Goal: Complete application form

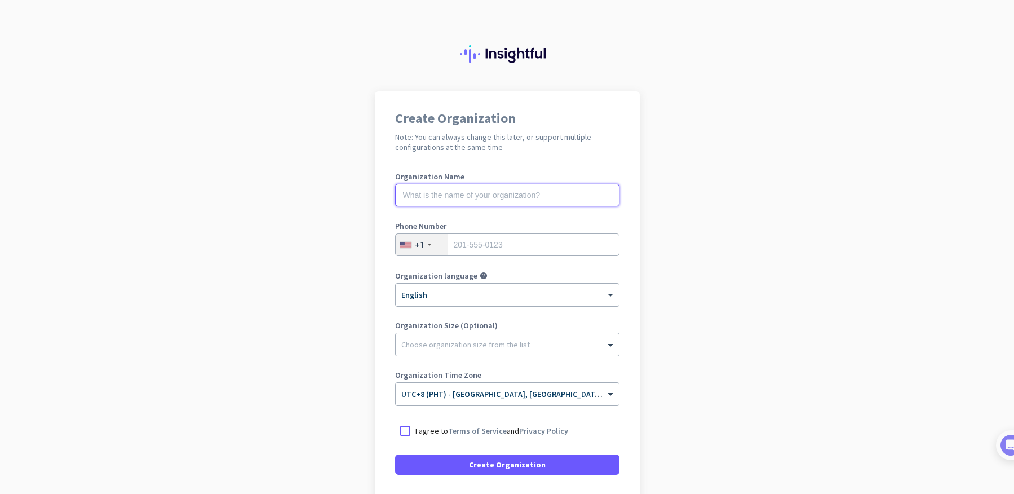
click at [557, 198] on input "text" at bounding box center [507, 195] width 224 height 23
type input "K"
type input "Boracay Creative Lab"
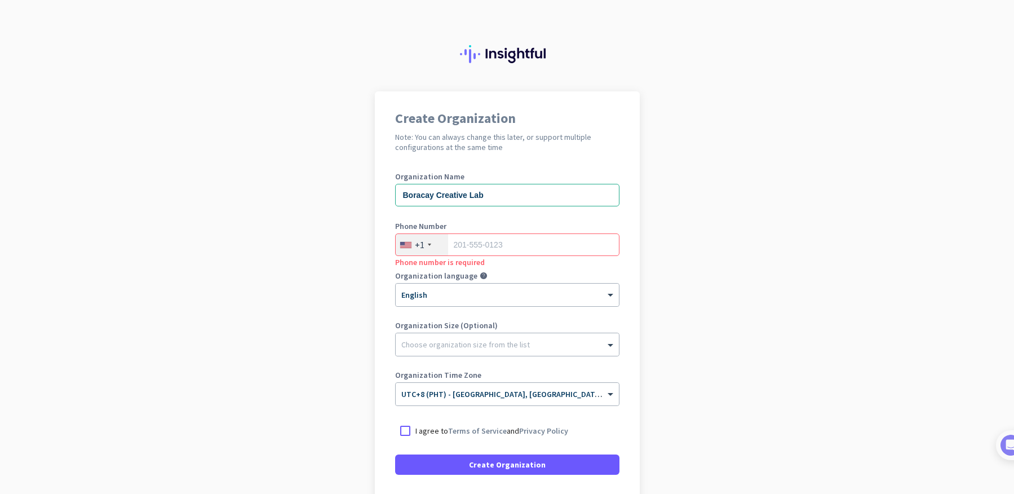
click at [410, 253] on div "+1" at bounding box center [422, 244] width 52 height 21
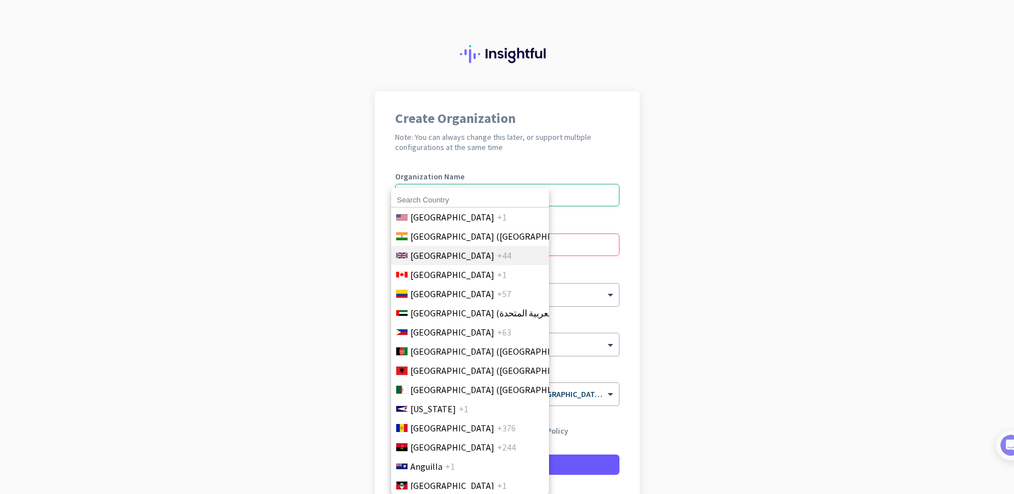
click at [411, 247] on li "[GEOGRAPHIC_DATA] +44" at bounding box center [470, 255] width 158 height 19
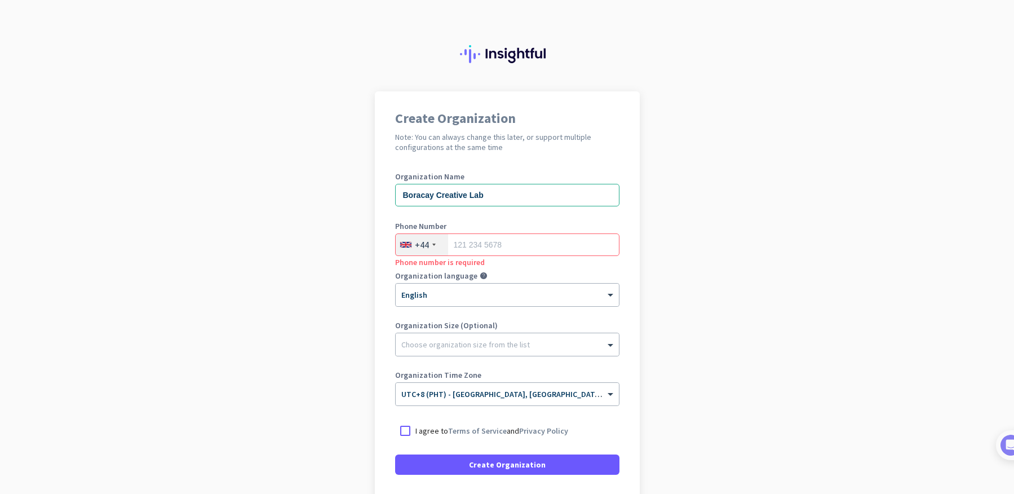
click at [415, 247] on div "+44" at bounding box center [422, 244] width 14 height 11
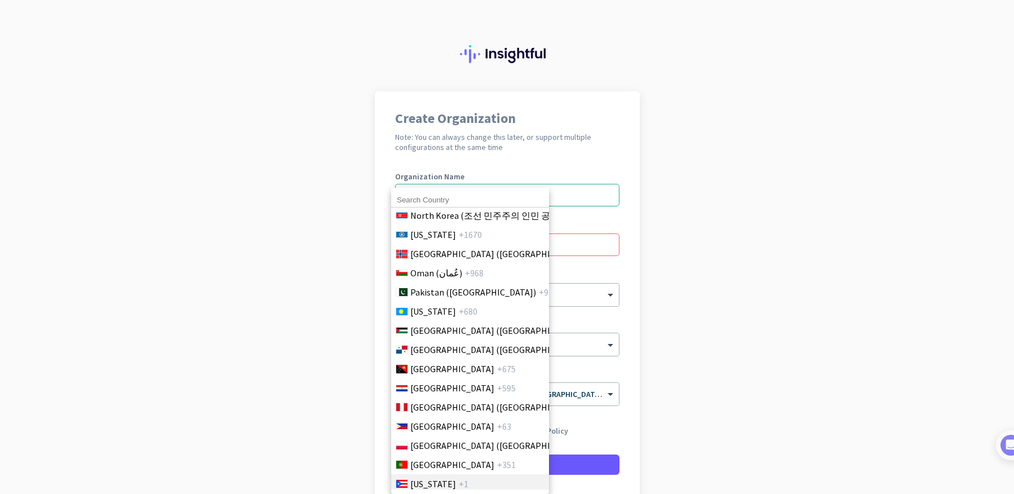
scroll to position [3184, 0]
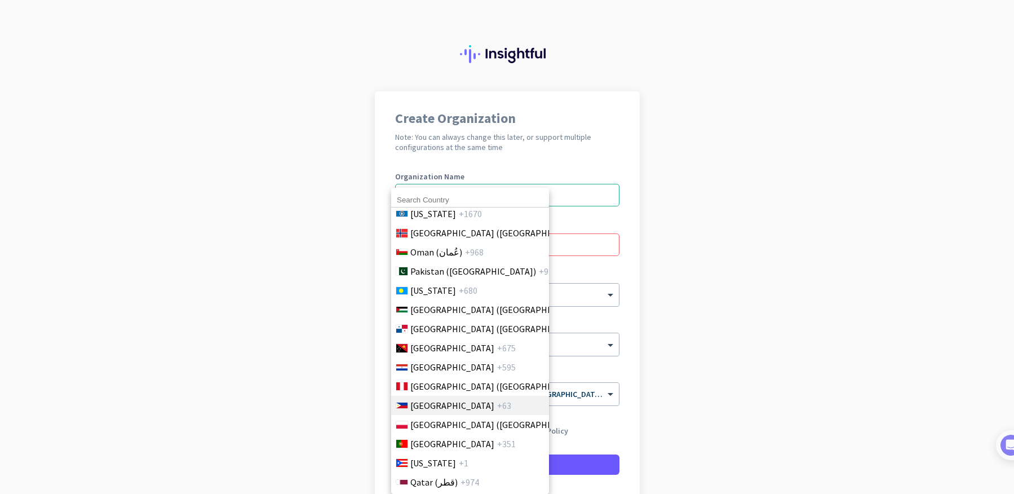
click at [444, 404] on span "[GEOGRAPHIC_DATA]" at bounding box center [452, 405] width 84 height 14
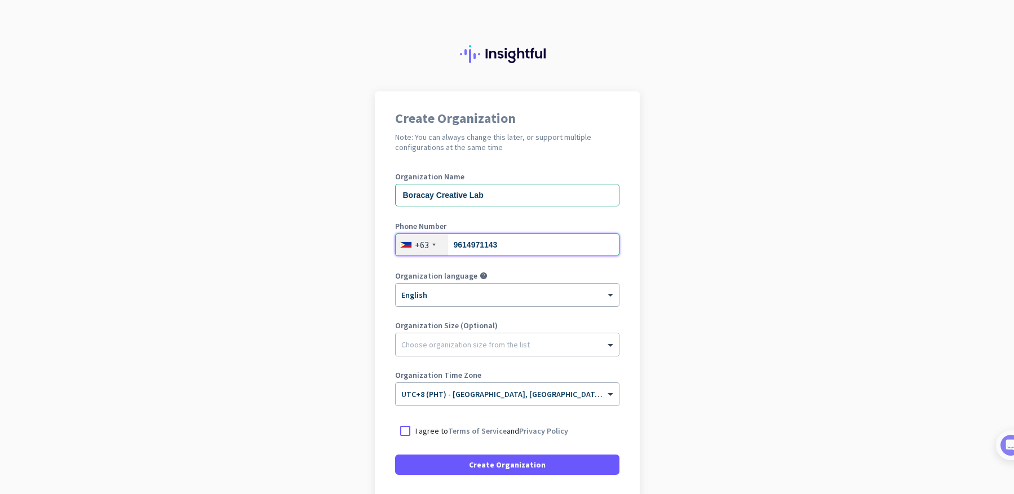
type input "9614971143"
click at [511, 348] on div "× 1,001 - 5,000" at bounding box center [500, 345] width 209 height 10
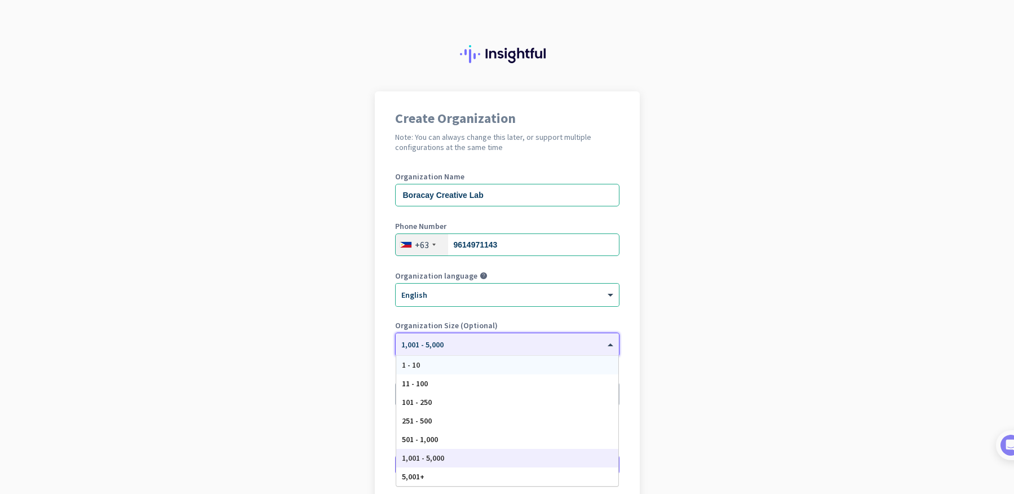
click at [530, 367] on div "1 - 10" at bounding box center [507, 365] width 222 height 19
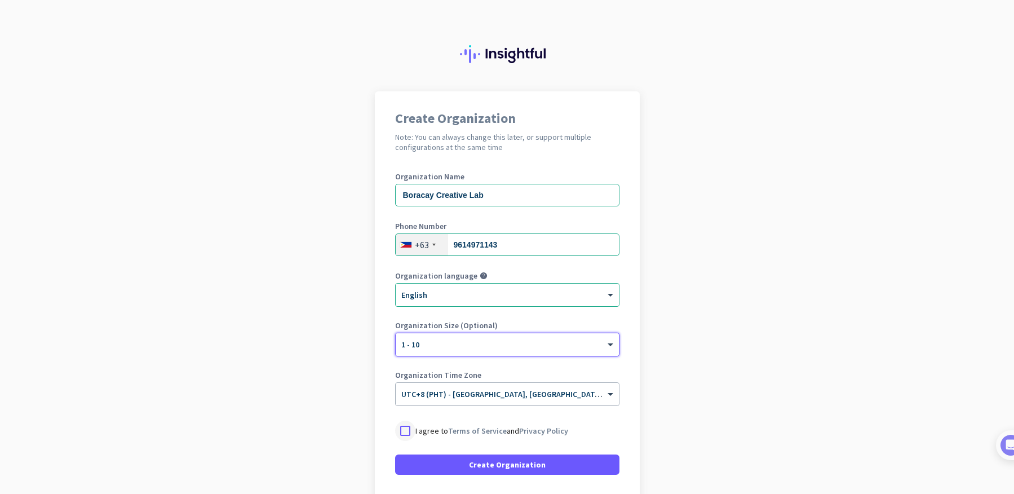
click at [398, 432] on div at bounding box center [405, 430] width 20 height 20
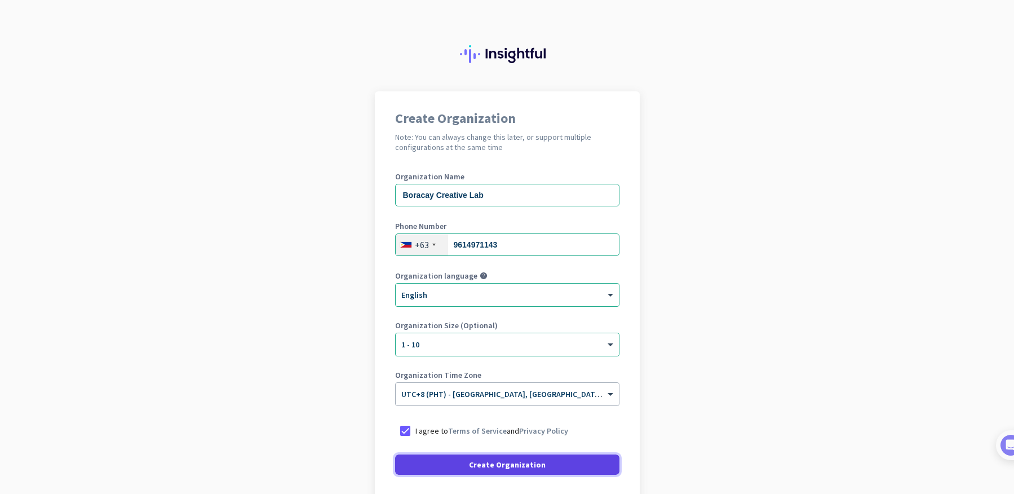
click at [524, 466] on span "Create Organization" at bounding box center [507, 464] width 77 height 11
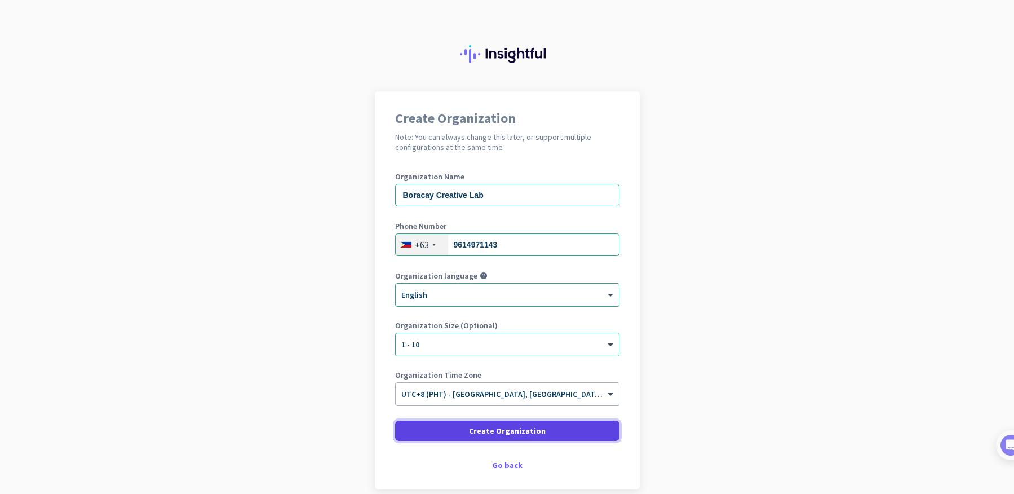
click at [580, 431] on span at bounding box center [507, 430] width 224 height 27
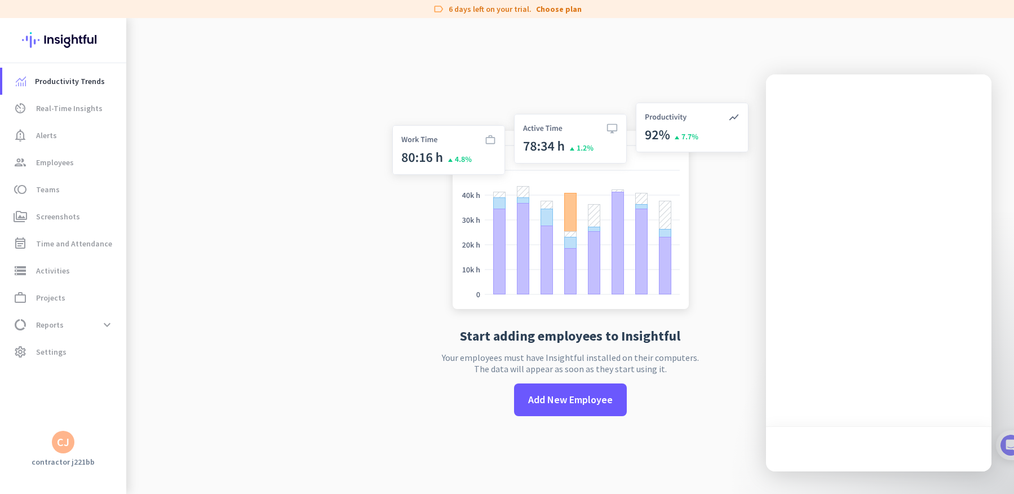
click at [711, 107] on img at bounding box center [570, 208] width 373 height 224
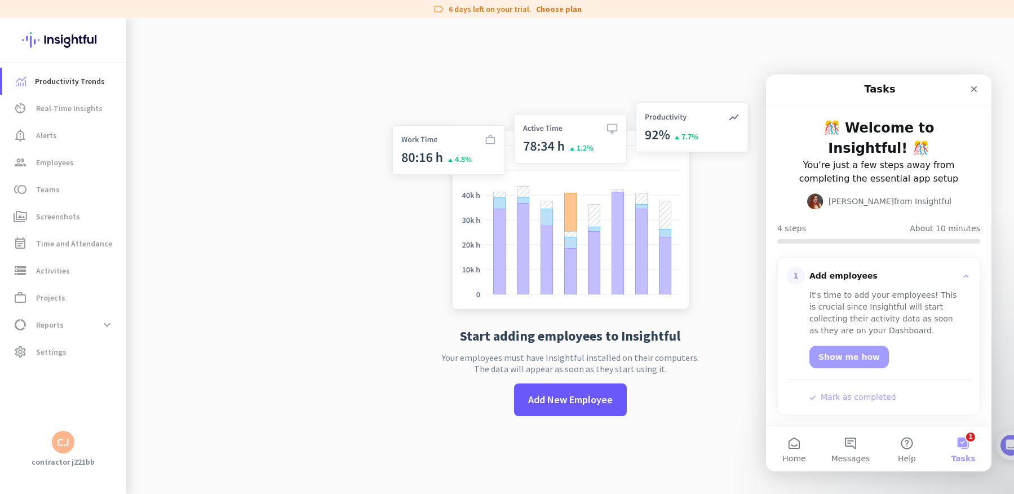
click at [58, 444] on div "CJ" at bounding box center [63, 441] width 12 height 11
click at [111, 363] on span "Personal Settings" at bounding box center [123, 359] width 68 height 10
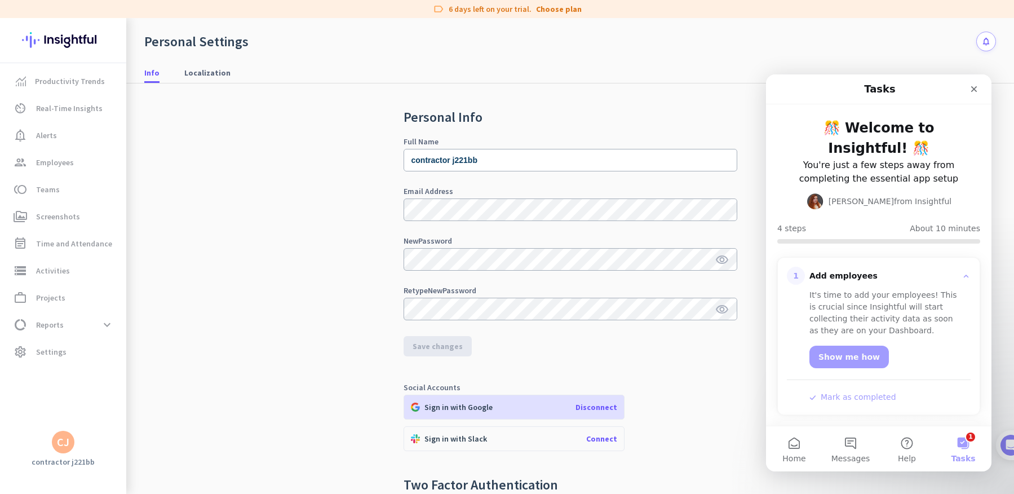
click at [462, 79] on div "Info Localization" at bounding box center [570, 73] width 888 height 21
click at [64, 90] on link "Productivity Trends" at bounding box center [64, 81] width 124 height 27
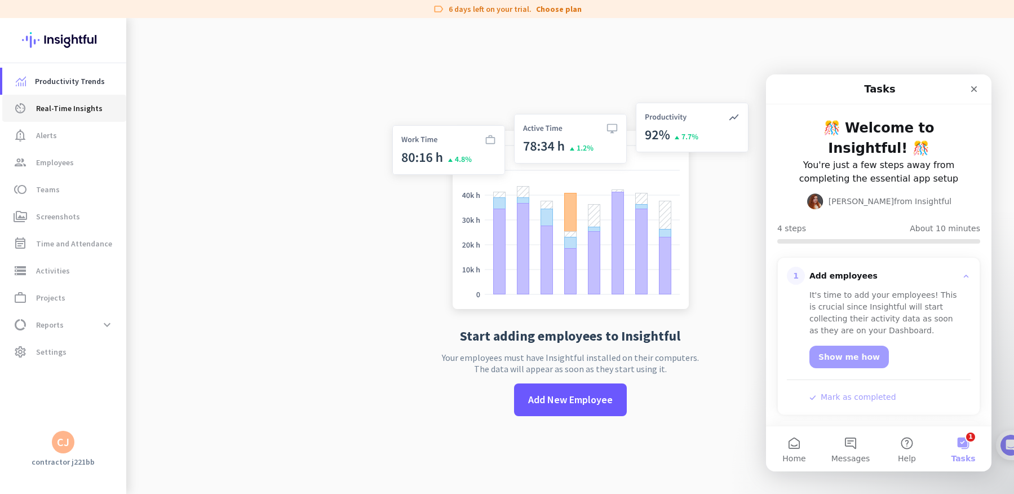
click at [103, 113] on span "av_timer Real-Time Insights" at bounding box center [64, 108] width 106 height 14
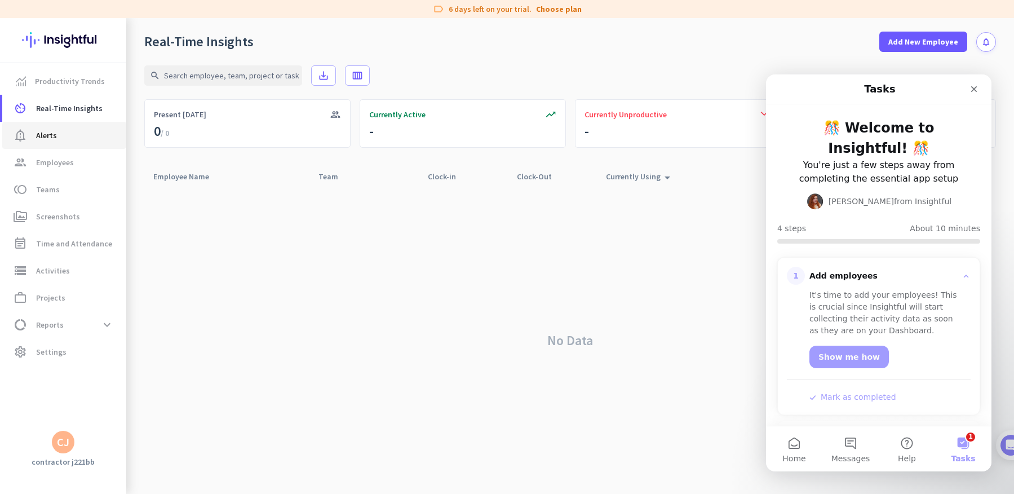
click at [94, 130] on span "notification_important Alerts" at bounding box center [64, 135] width 106 height 14
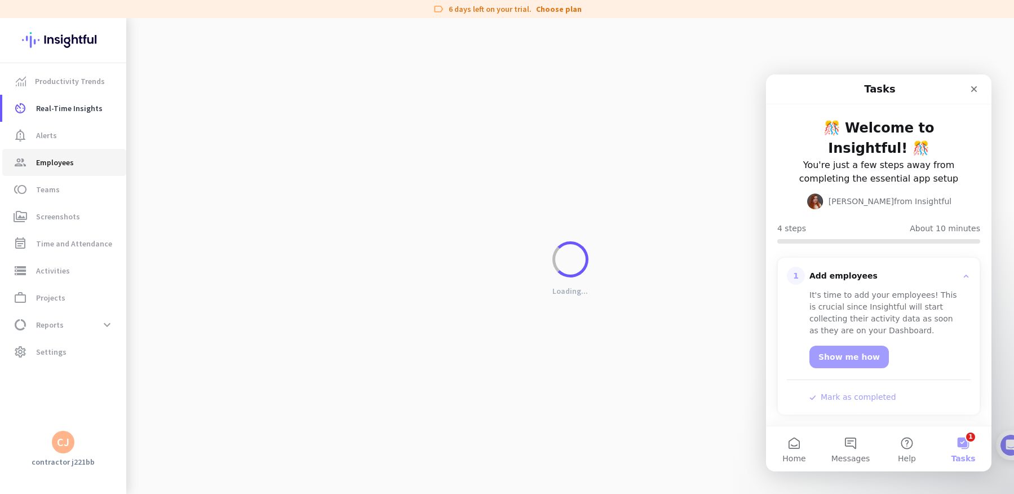
click at [92, 163] on span "group Employees" at bounding box center [64, 163] width 106 height 14
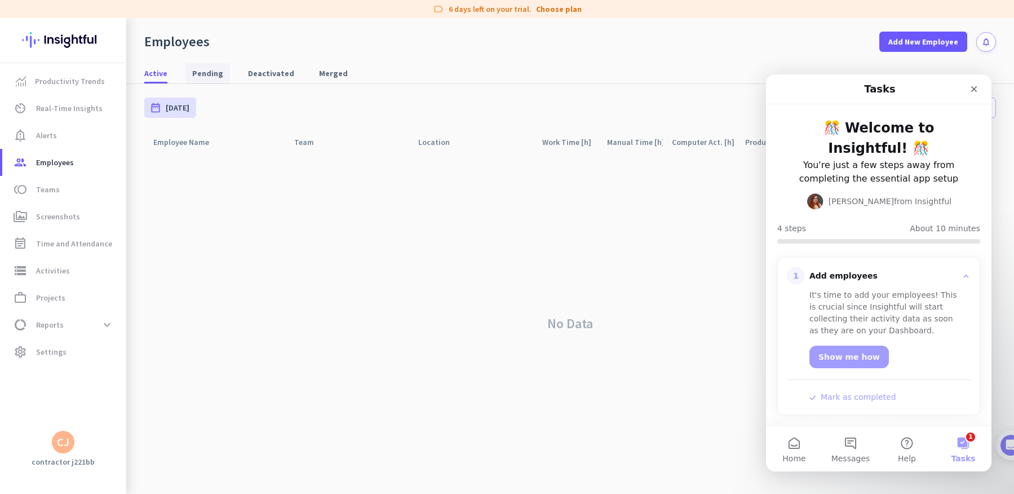
click at [204, 75] on span "Pending" at bounding box center [207, 73] width 31 height 11
click at [265, 74] on span "Deactivated" at bounding box center [271, 73] width 46 height 11
click at [321, 74] on span "Merged" at bounding box center [333, 73] width 29 height 11
click at [56, 209] on link "perm_media Screenshots" at bounding box center [64, 216] width 124 height 27
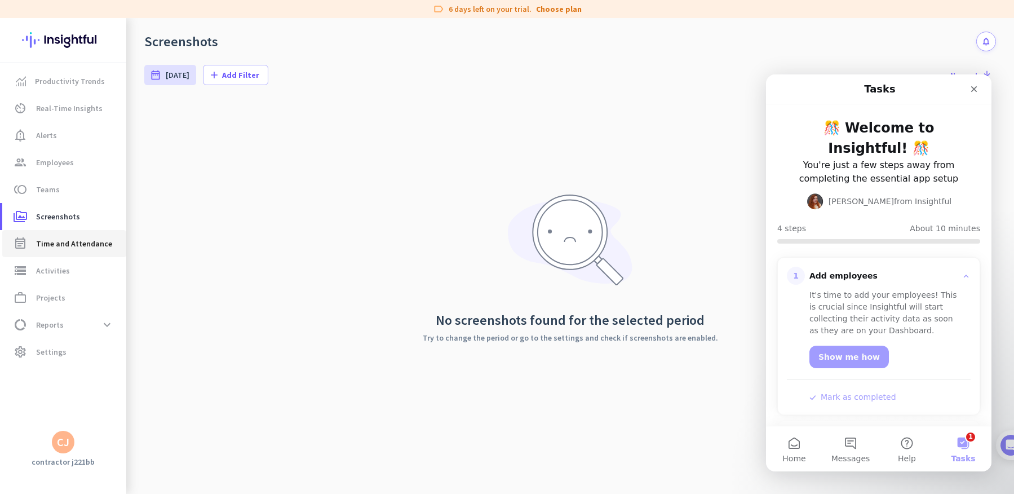
click at [93, 250] on span "Time and Attendance" at bounding box center [74, 244] width 76 height 14
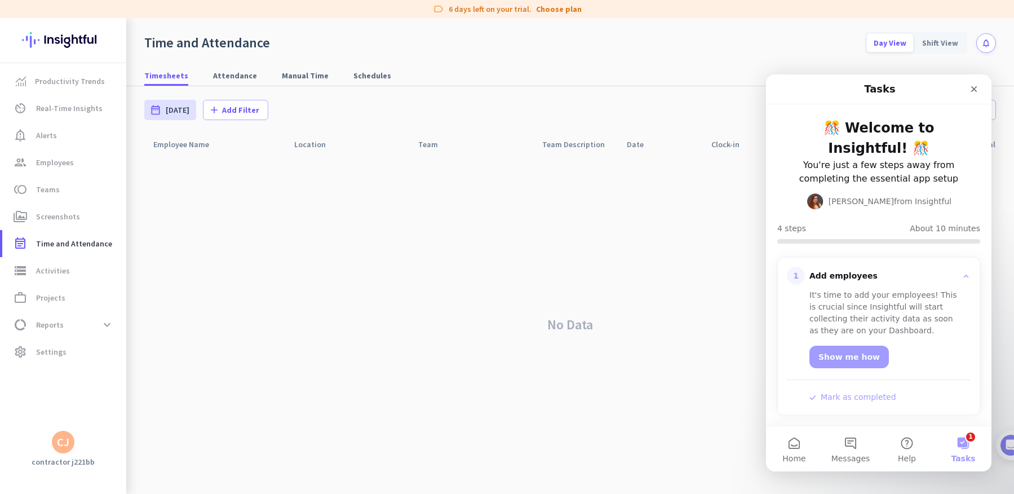
click at [85, 424] on div "Productivity Trends av_timer Real-Time Insights notification_important Alerts g…" at bounding box center [63, 246] width 126 height 367
click at [78, 442] on div "CJ" at bounding box center [63, 442] width 126 height 23
click at [73, 443] on div "CJ" at bounding box center [63, 442] width 23 height 23
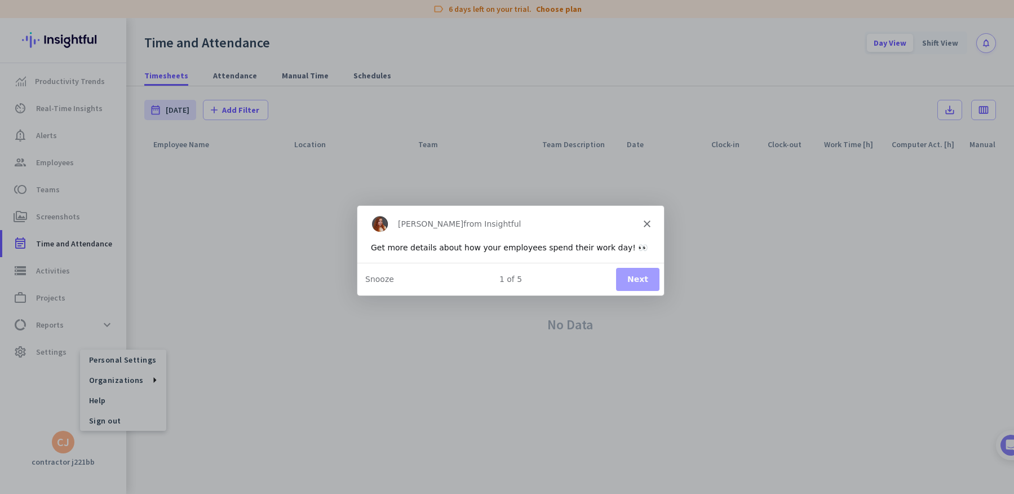
click at [639, 228] on div "[PERSON_NAME] from Insightful" at bounding box center [509, 223] width 307 height 36
click at [641, 223] on div "[PERSON_NAME] from Insightful" at bounding box center [509, 223] width 307 height 36
click at [125, 377] on div "Product tour overlay" at bounding box center [507, 247] width 1014 height 494
click at [646, 218] on div "[PERSON_NAME] from Insightful" at bounding box center [509, 223] width 307 height 36
drag, startPoint x: 642, startPoint y: 263, endPoint x: 636, endPoint y: 289, distance: 27.1
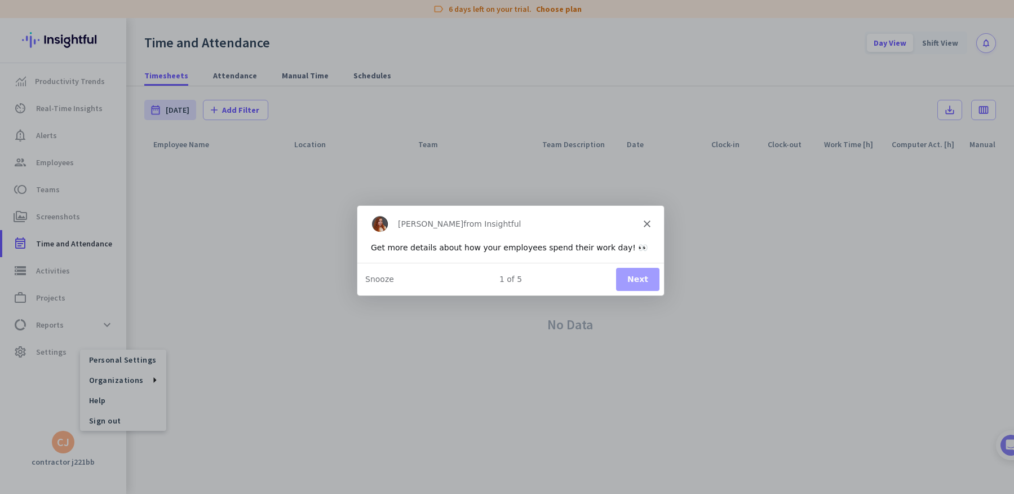
click at [641, 272] on div "1 of 5 Next Snooze" at bounding box center [509, 277] width 307 height 33
click at [636, 289] on button "Next" at bounding box center [636, 278] width 43 height 23
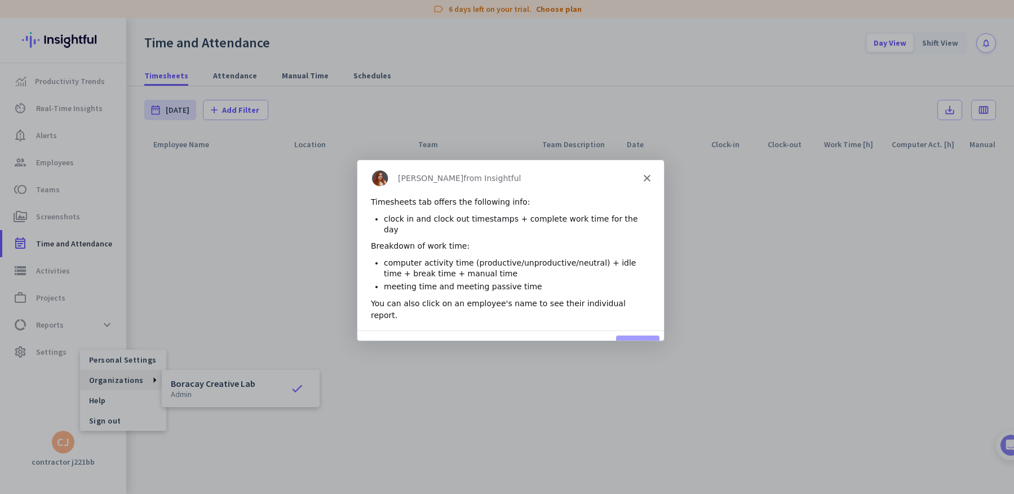
click at [633, 334] on button "Next" at bounding box center [636, 345] width 43 height 23
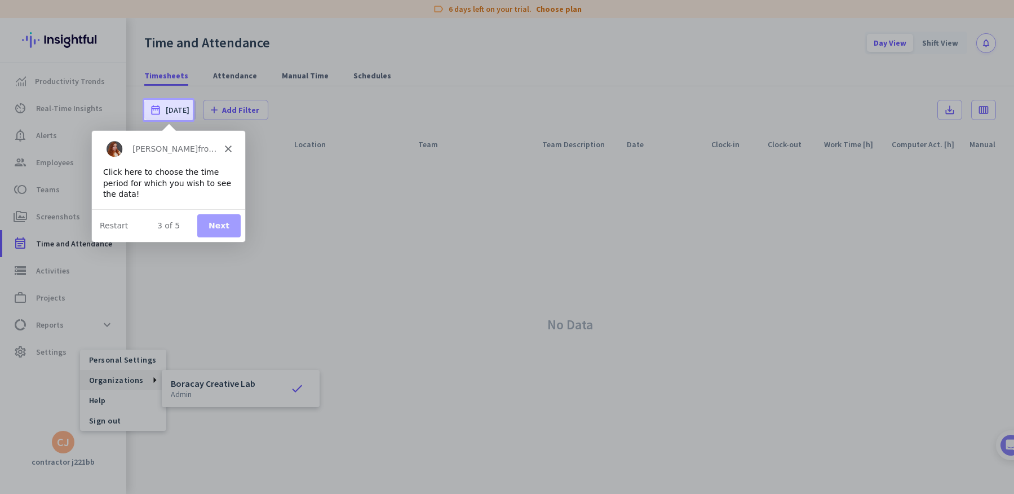
click at [212, 227] on button "Next" at bounding box center [218, 225] width 43 height 23
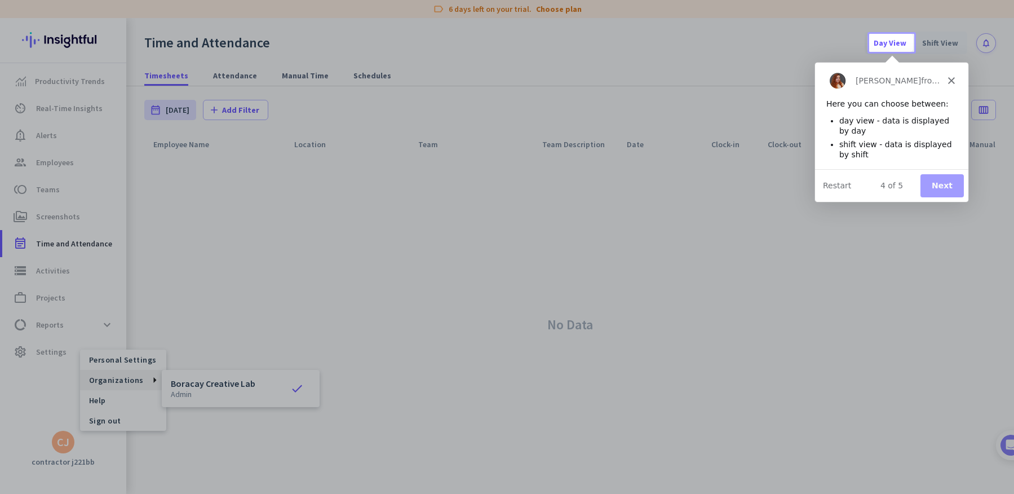
click at [943, 185] on button "Next" at bounding box center [941, 185] width 43 height 23
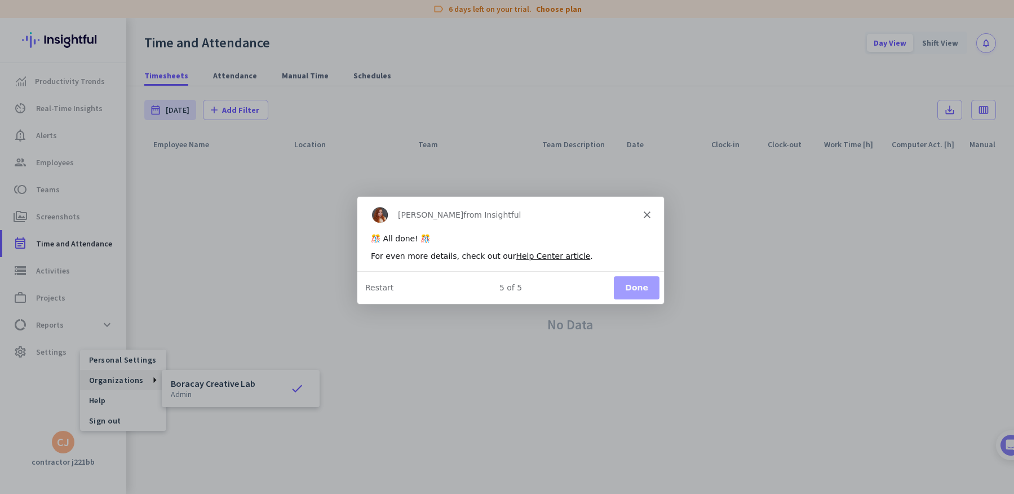
click at [651, 278] on button "Done" at bounding box center [636, 287] width 46 height 23
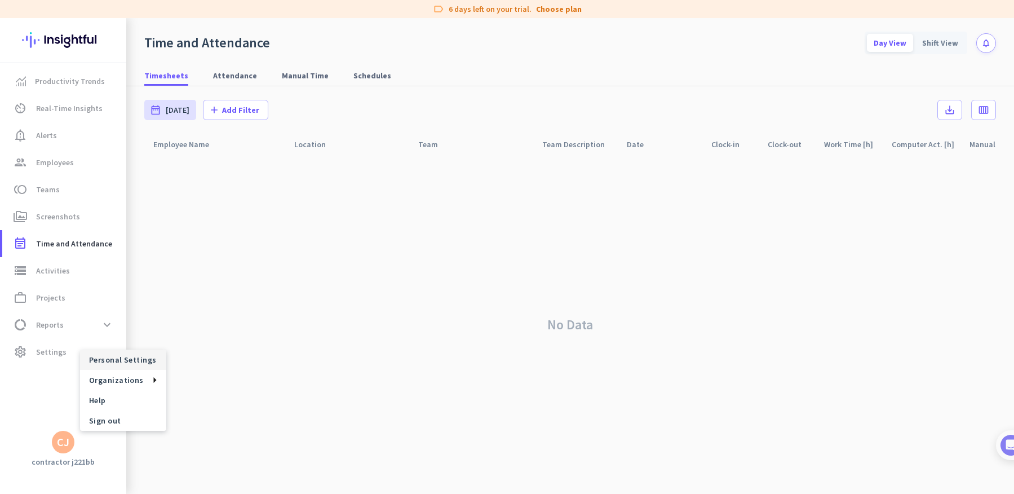
click at [142, 355] on span "Personal Settings" at bounding box center [123, 359] width 68 height 10
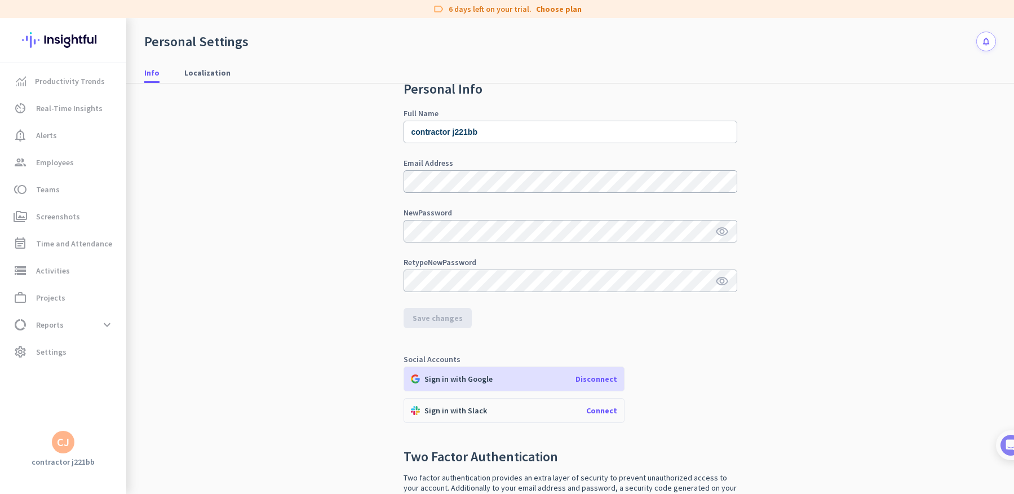
scroll to position [26, 0]
click at [437, 321] on span "Save changes" at bounding box center [438, 319] width 50 height 11
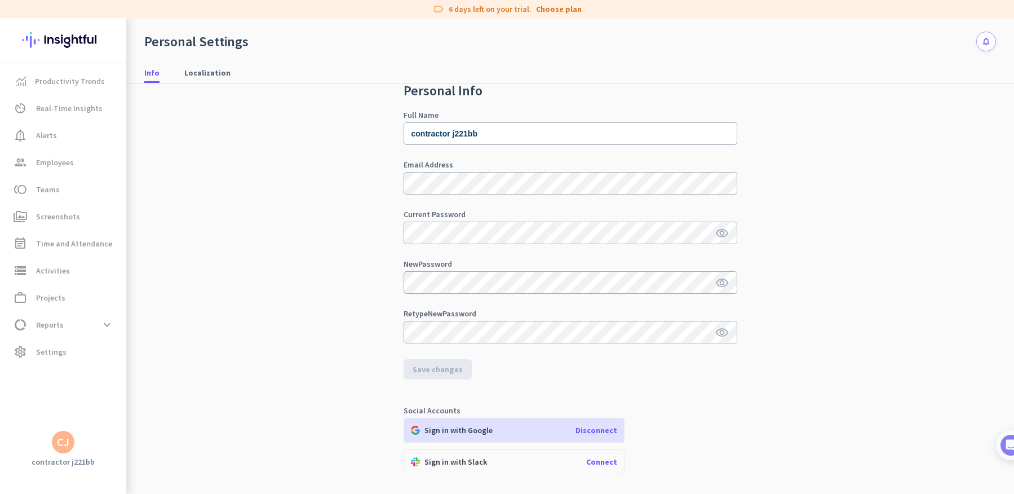
click at [67, 63] on mat-nav-list "Productivity Trends av_timer Real-Time Insights notification_important Alerts g…" at bounding box center [63, 216] width 126 height 307
click at [86, 320] on span "data_usage Reports expand_more" at bounding box center [64, 324] width 106 height 20
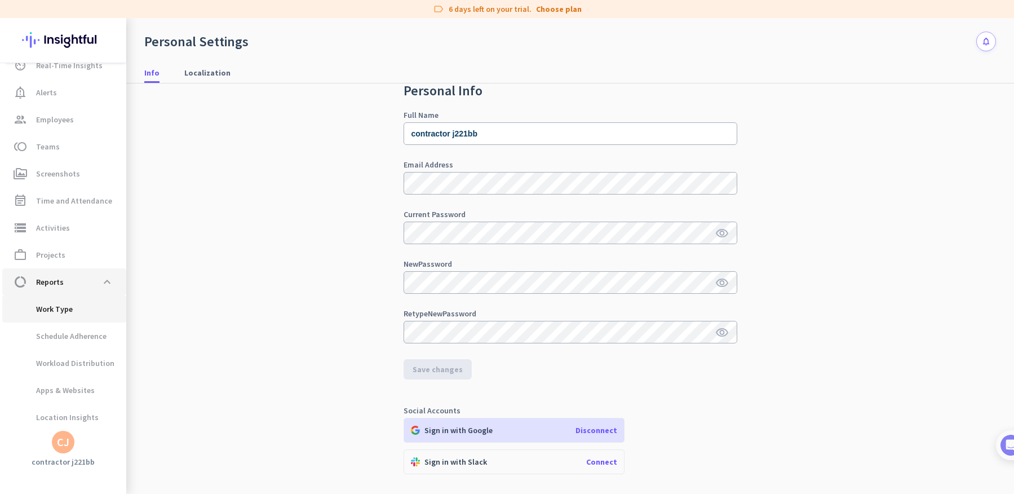
click at [86, 320] on span "Work Type" at bounding box center [64, 308] width 106 height 27
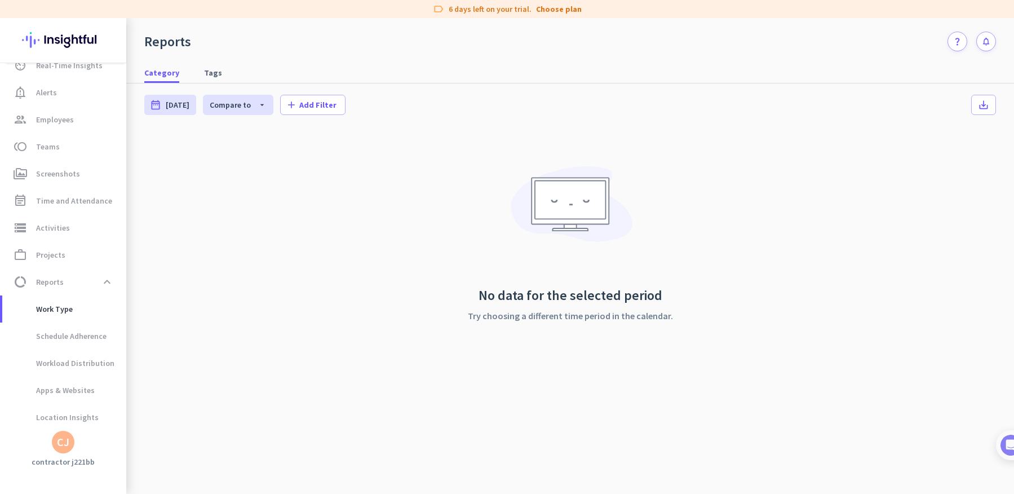
click at [995, 7] on div "label 6 days left on your trial. Choose plan" at bounding box center [507, 9] width 1014 height 18
